Goal: Task Accomplishment & Management: Use online tool/utility

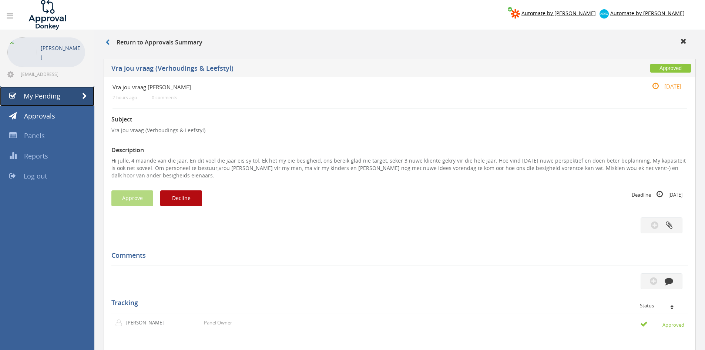
click at [32, 102] on link "My Pending" at bounding box center [47, 96] width 94 height 20
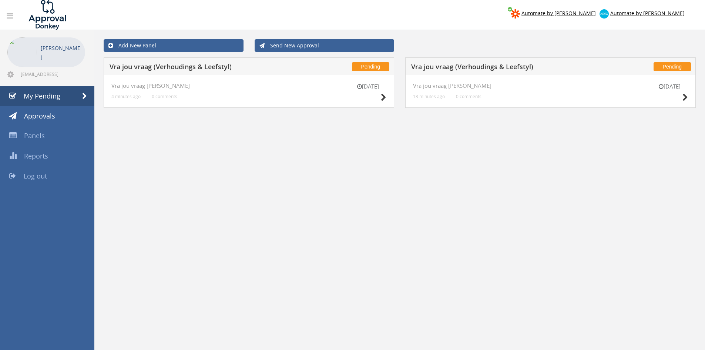
click at [690, 98] on div "4 Sep Vra jou vraag V-L 13 minutes ago 0 comments..." at bounding box center [550, 91] width 291 height 33
click at [684, 95] on icon at bounding box center [686, 98] width 6 height 8
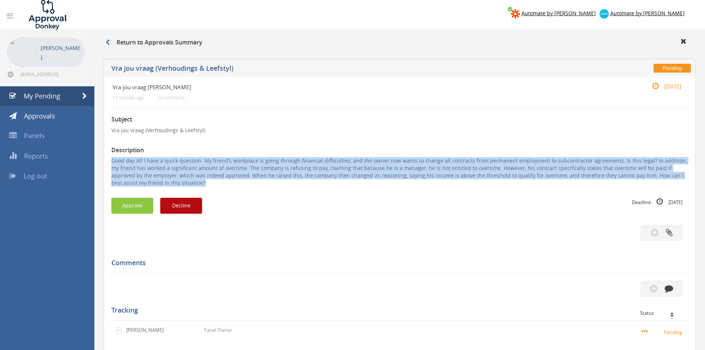
drag, startPoint x: 145, startPoint y: 183, endPoint x: 105, endPoint y: 163, distance: 45.2
click at [105, 163] on div "Vra jou vraag V-L 13 minutes ago 0 comments... 4 Sep Subject Vra jou vraag (Ver…" at bounding box center [400, 249] width 592 height 345
copy p "Good day All I have a quick question: My friend’s workplace is going through fi…"
click at [165, 208] on button "Decline" at bounding box center [181, 206] width 42 height 16
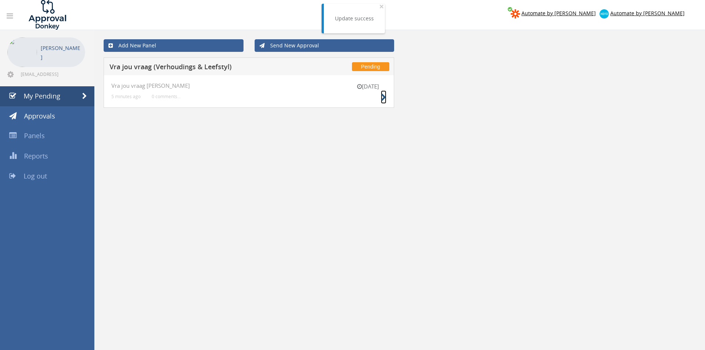
click at [385, 98] on icon at bounding box center [384, 98] width 6 height 8
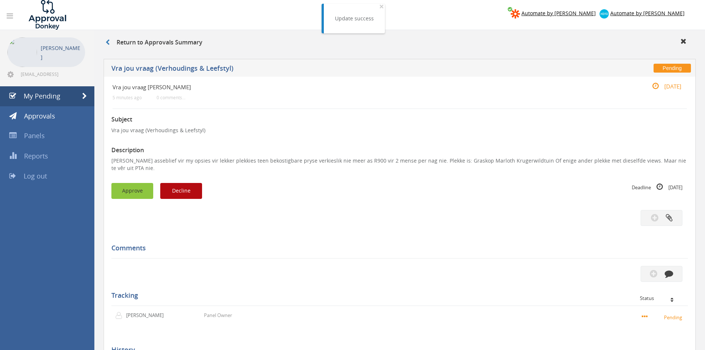
click at [121, 185] on button "Approve" at bounding box center [132, 191] width 42 height 16
